Goal: Task Accomplishment & Management: Manage account settings

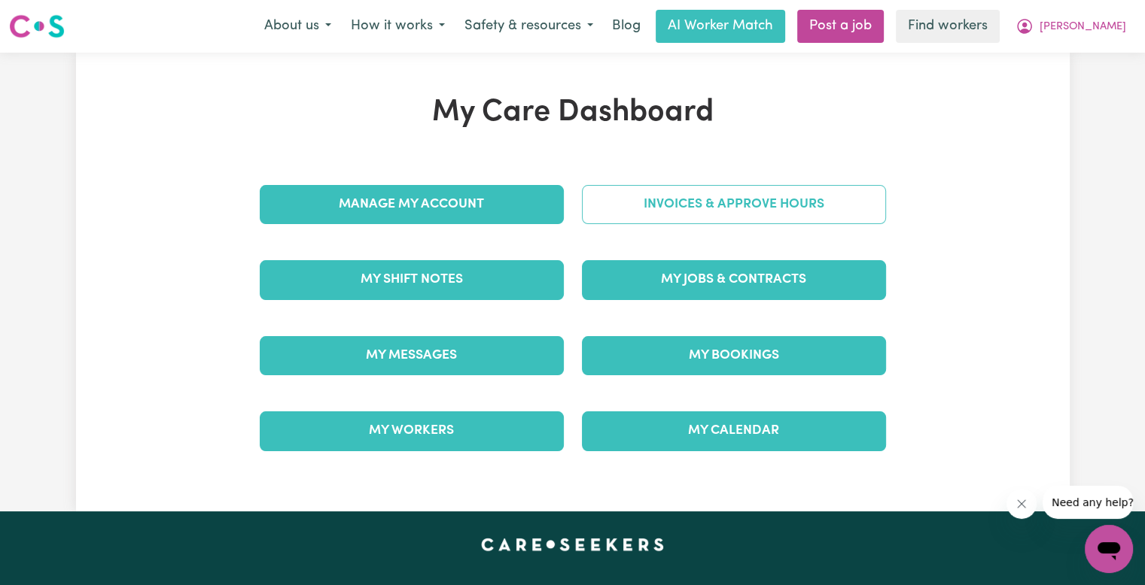
click at [596, 199] on link "Invoices & Approve Hours" at bounding box center [734, 204] width 304 height 39
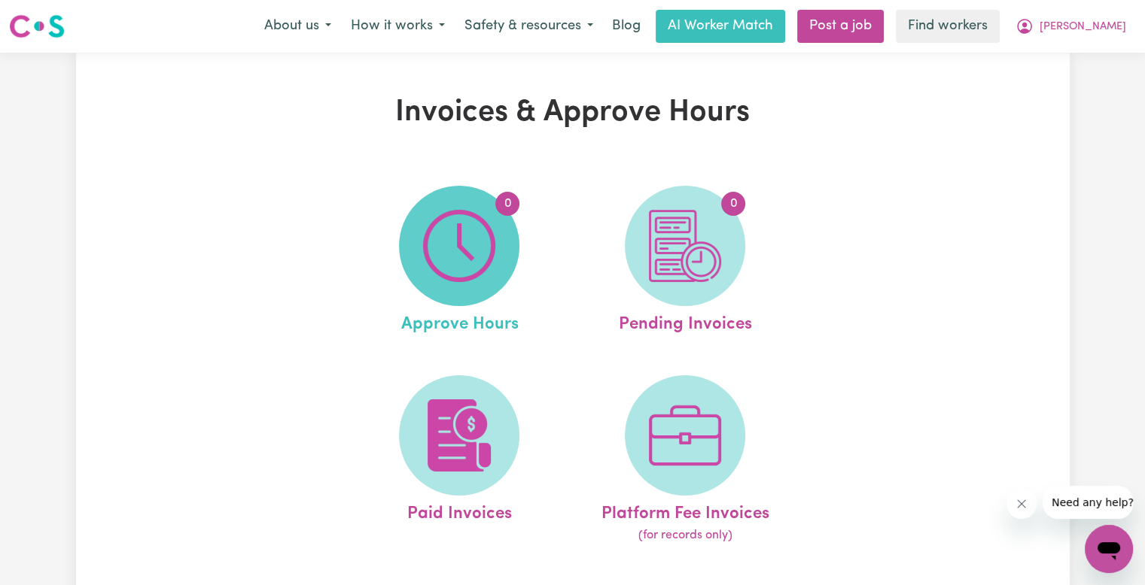
click at [484, 202] on span "0" at bounding box center [459, 246] width 120 height 120
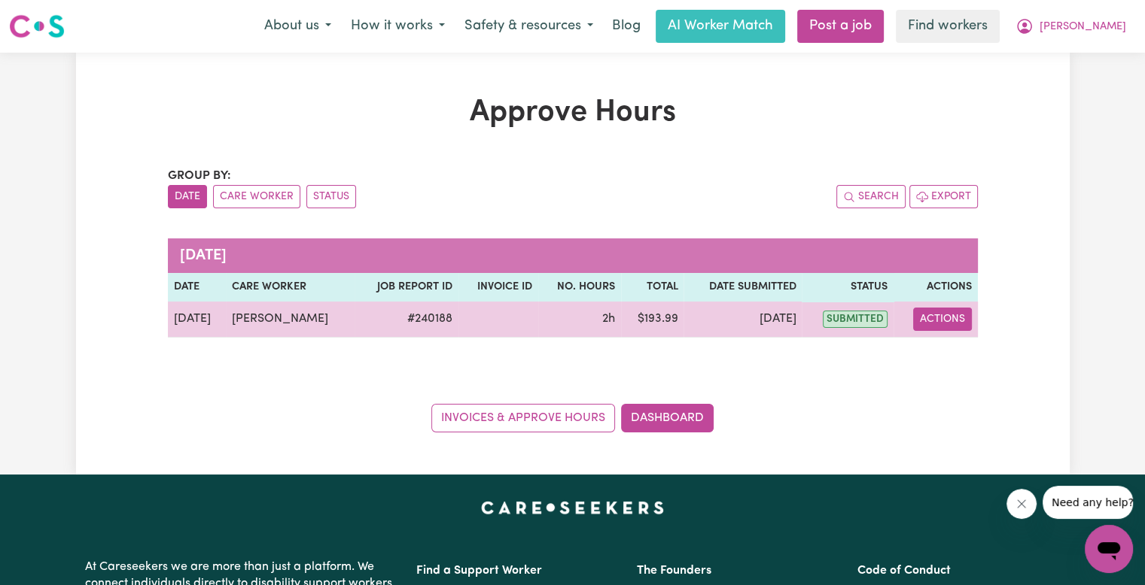
click at [942, 325] on button "Actions" at bounding box center [942, 319] width 59 height 23
click at [956, 357] on link "View Job Report" at bounding box center [979, 354] width 129 height 30
select select "pm"
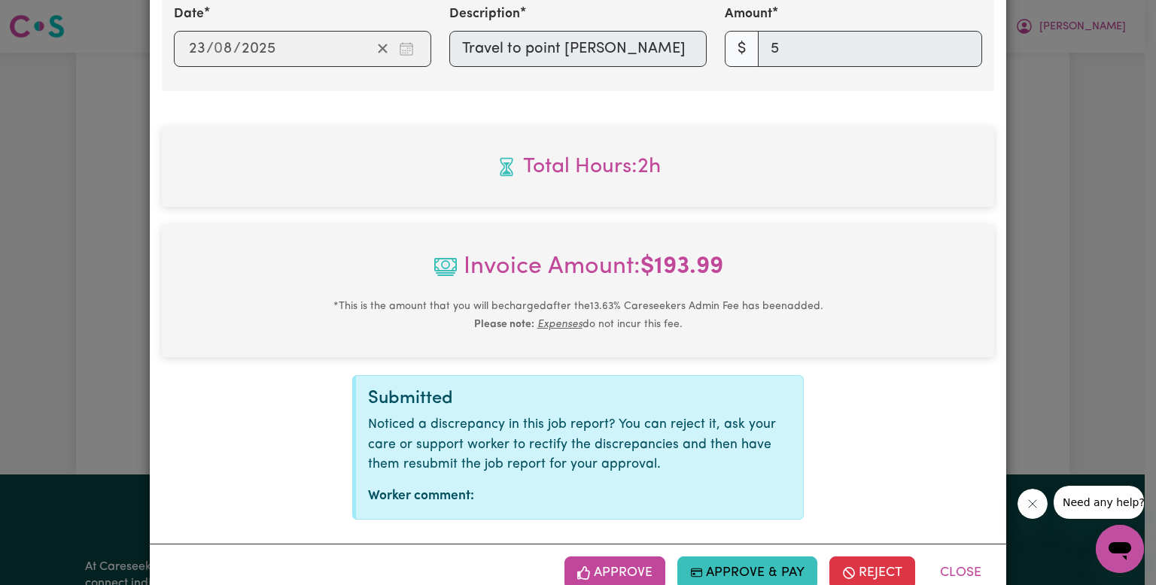
scroll to position [686, 0]
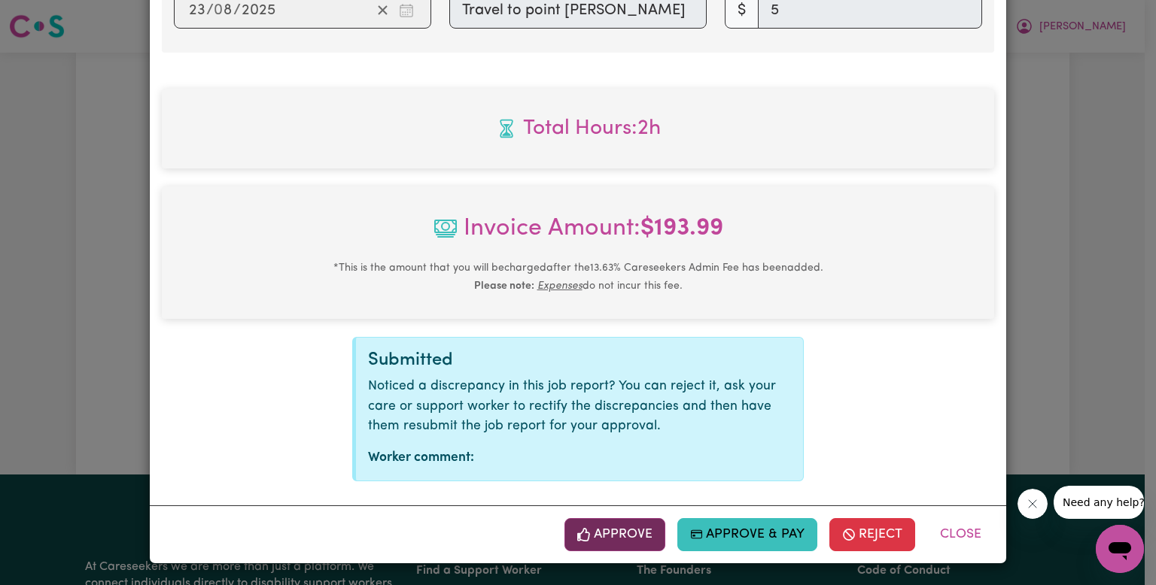
click at [632, 533] on button "Approve" at bounding box center [614, 535] width 101 height 33
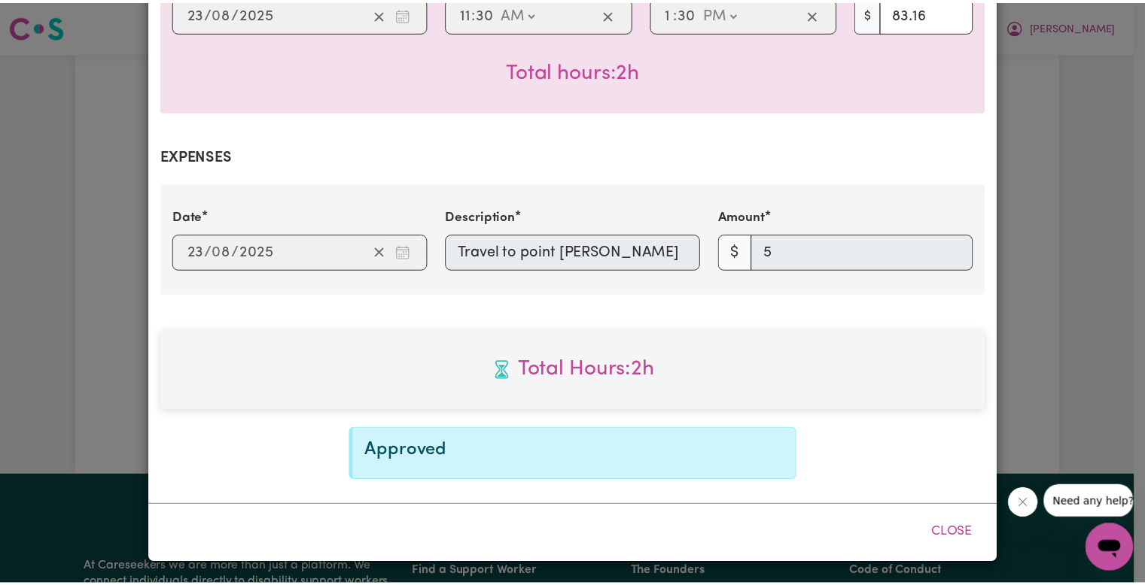
scroll to position [443, 0]
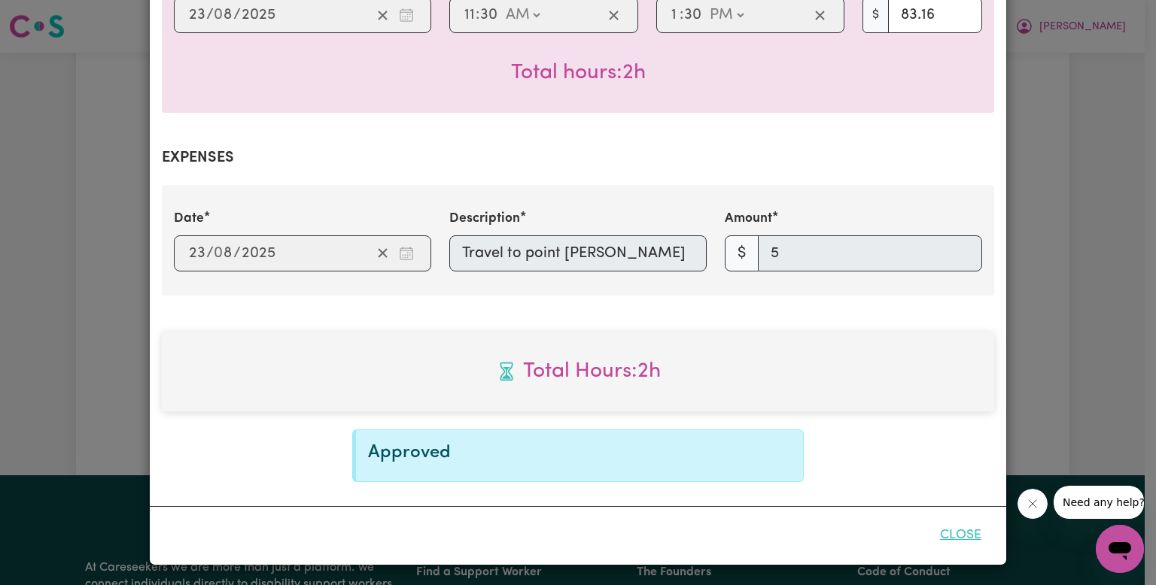
click at [948, 534] on button "Close" at bounding box center [960, 535] width 67 height 33
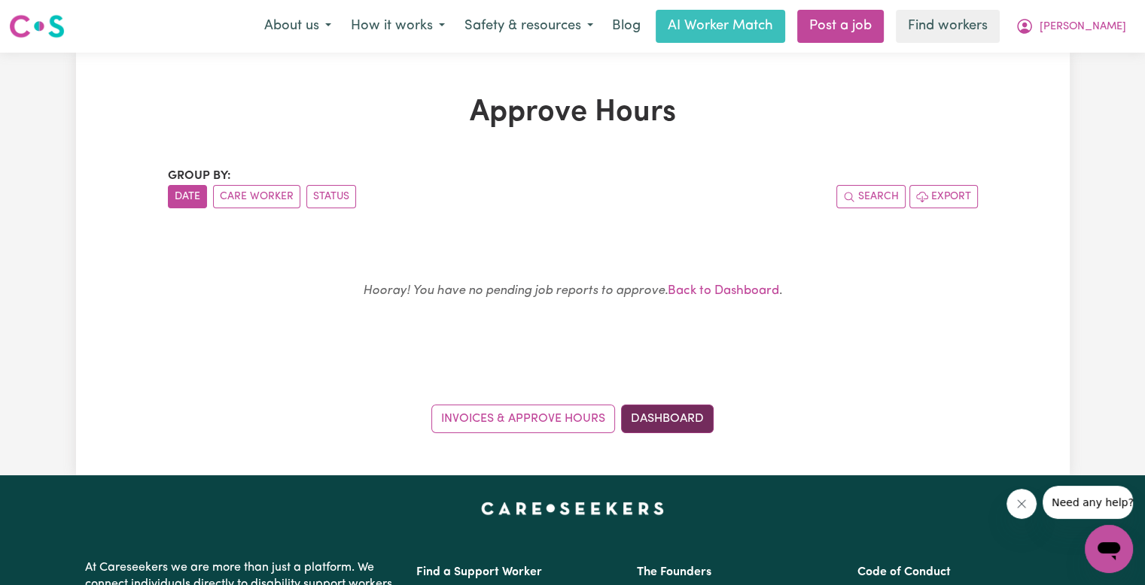
click at [639, 424] on link "Dashboard" at bounding box center [667, 419] width 93 height 29
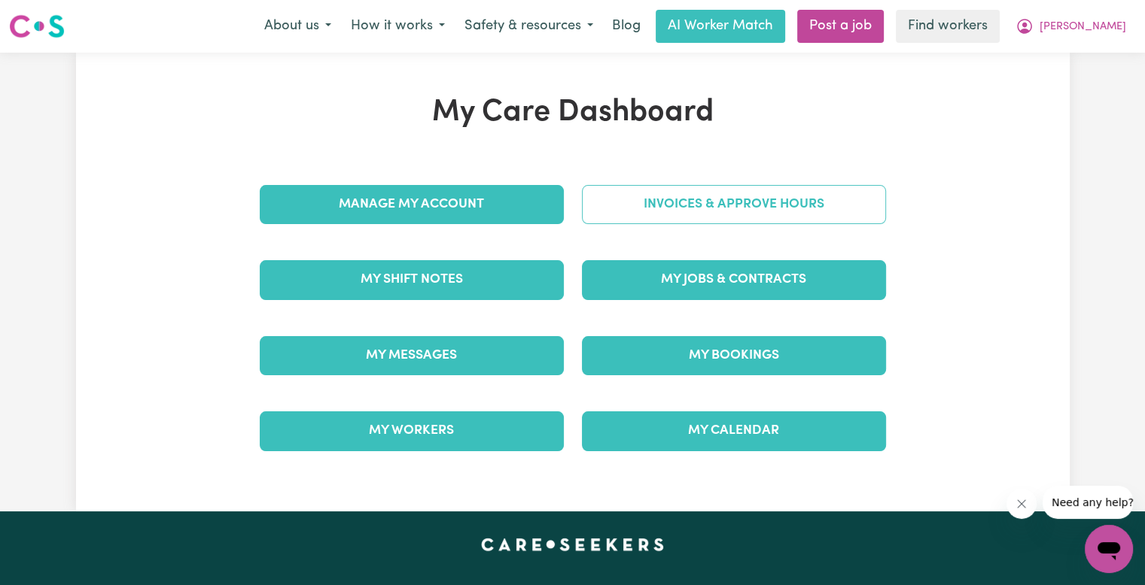
click at [657, 211] on link "Invoices & Approve Hours" at bounding box center [734, 204] width 304 height 39
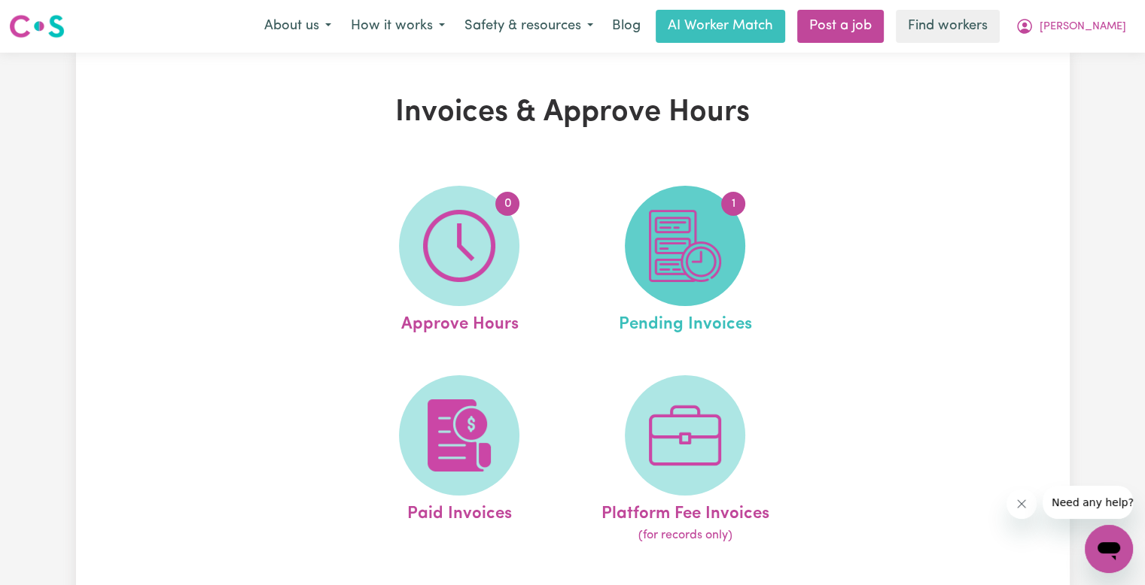
click at [671, 218] on img at bounding box center [685, 246] width 72 height 72
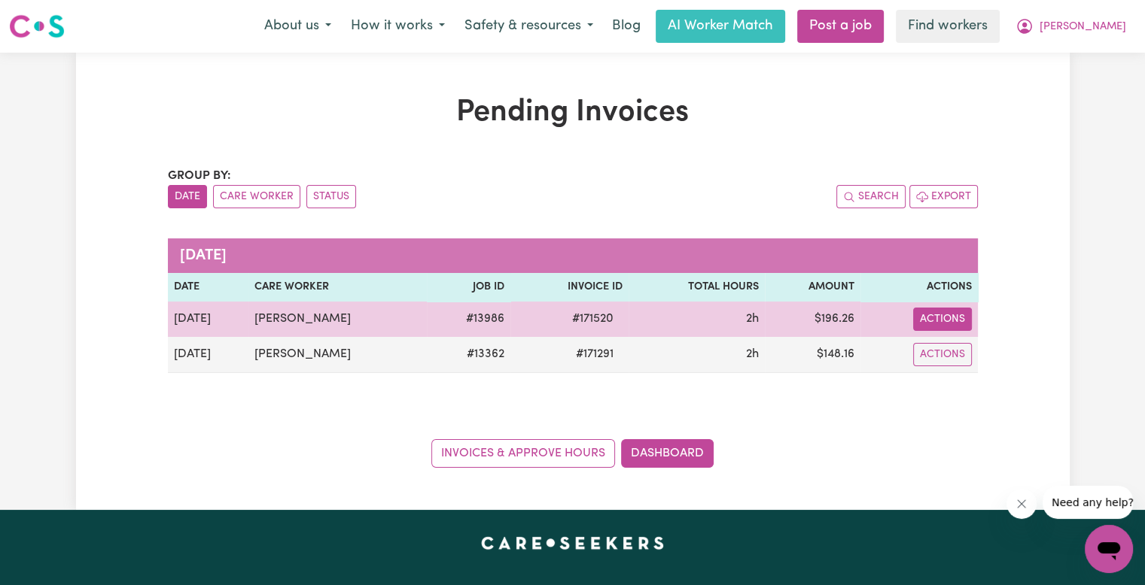
click at [946, 317] on button "Actions" at bounding box center [942, 319] width 59 height 23
click at [950, 349] on link "Download Invoice" at bounding box center [986, 354] width 138 height 30
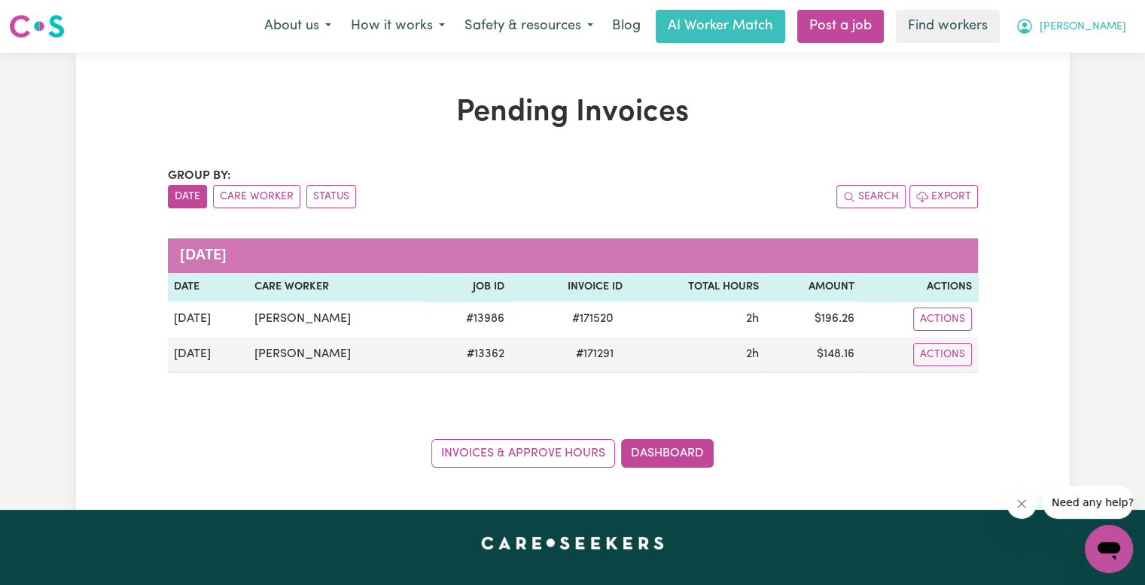
click at [1099, 36] on button "[PERSON_NAME]" at bounding box center [1070, 27] width 130 height 32
drag, startPoint x: 1099, startPoint y: 37, endPoint x: 1089, endPoint y: 80, distance: 44.2
click at [1089, 80] on link "Logout" at bounding box center [1075, 86] width 119 height 29
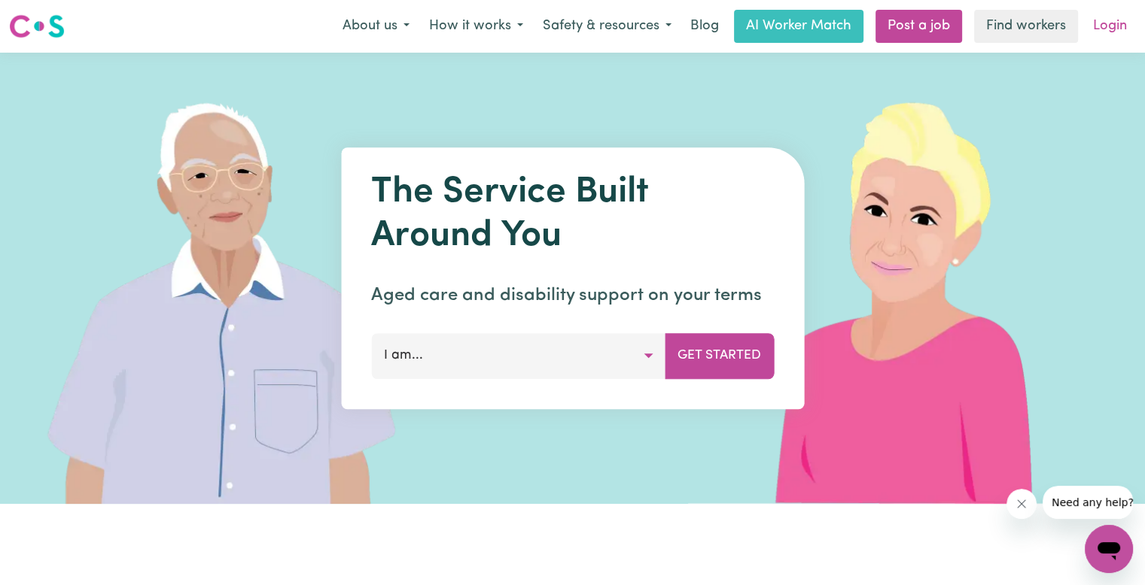
click at [1114, 20] on link "Login" at bounding box center [1110, 26] width 52 height 33
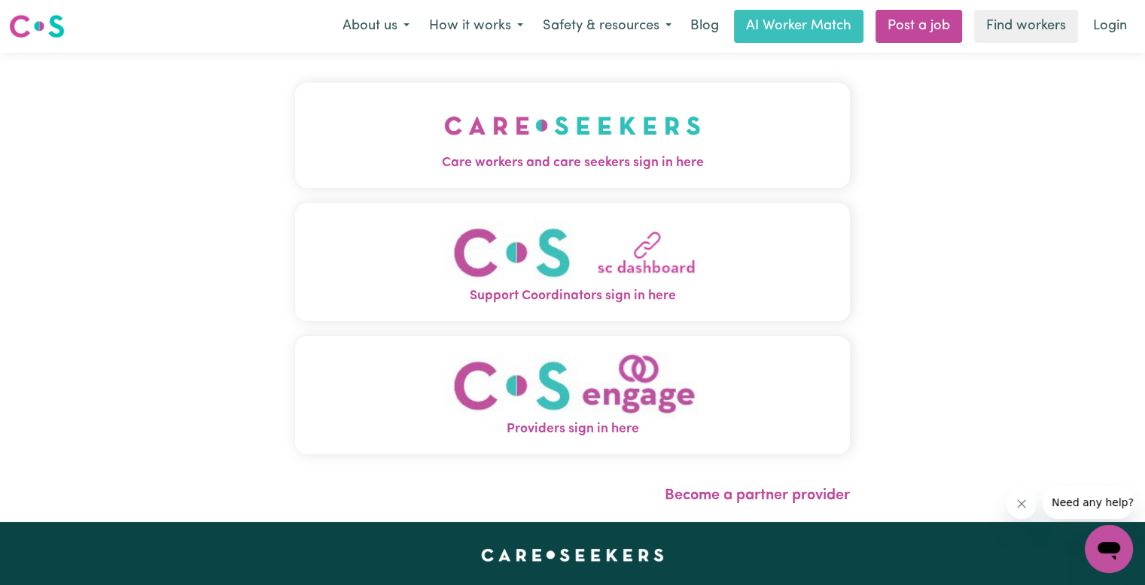
click at [295, 158] on span "Care workers and care seekers sign in here" at bounding box center [572, 164] width 555 height 20
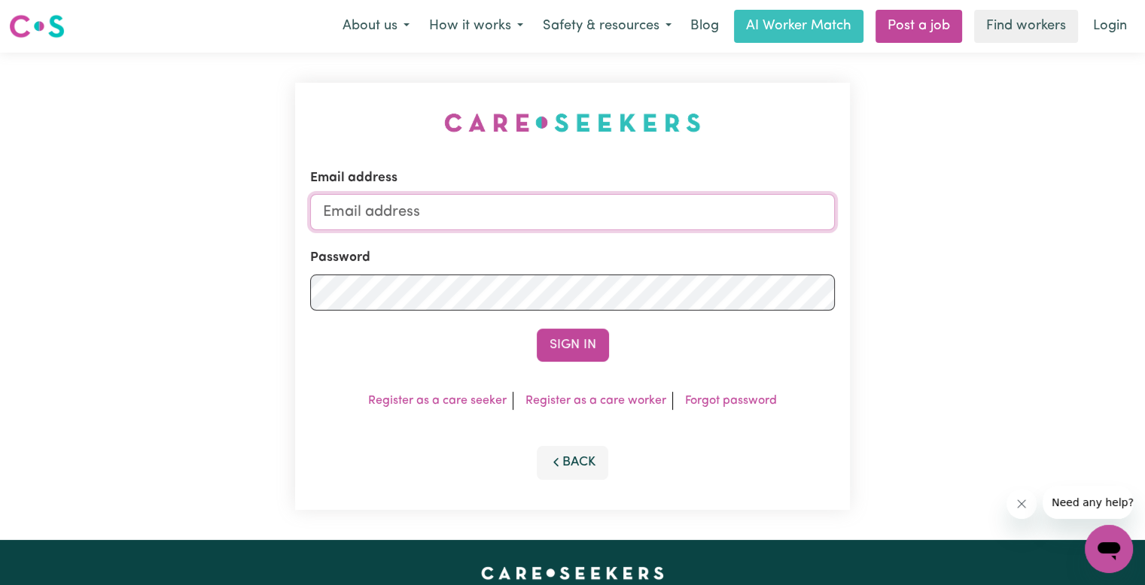
click at [547, 222] on input "Email address" at bounding box center [572, 212] width 525 height 36
drag, startPoint x: 400, startPoint y: 217, endPoint x: 1054, endPoint y: 208, distance: 653.3
click at [1054, 208] on div "Email address [EMAIL_ADDRESS][DOMAIN_NAME] Password Sign In Register as a care …" at bounding box center [572, 297] width 1145 height 488
type input "[EMAIL_ADDRESS][DOMAIN_NAME]"
click at [537, 329] on button "Sign In" at bounding box center [573, 345] width 72 height 33
